Goal: Check status: Check status

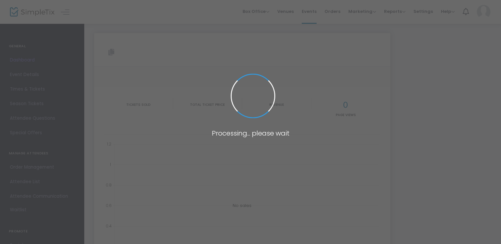
type input "[URL][DOMAIN_NAME]"
